Goal: Purchase product/service

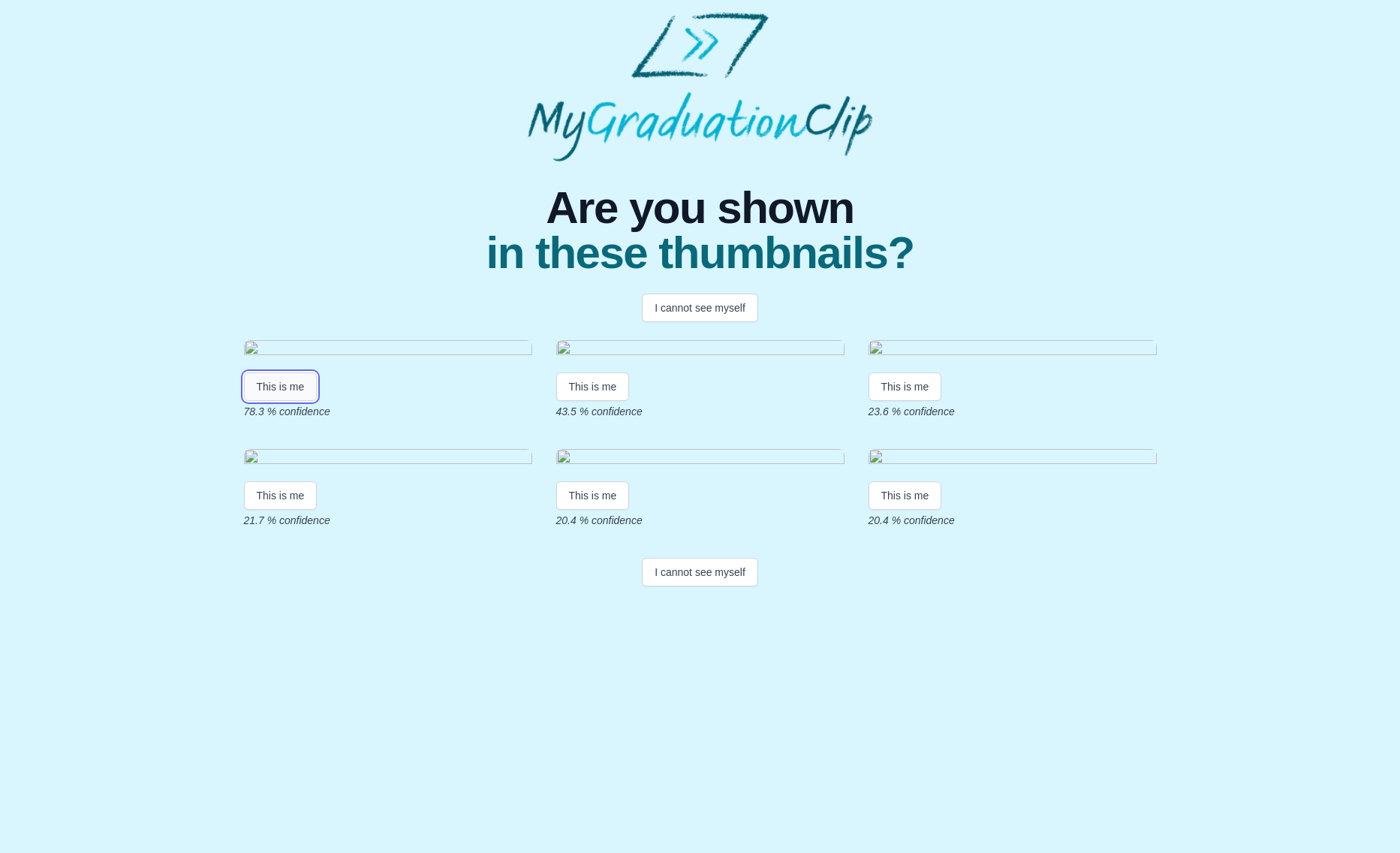
click at [296, 401] on button "This is me" at bounding box center [281, 387] width 74 height 29
click at [277, 401] on button "This is me" at bounding box center [281, 387] width 74 height 29
